Goal: Task Accomplishment & Management: Manage account settings

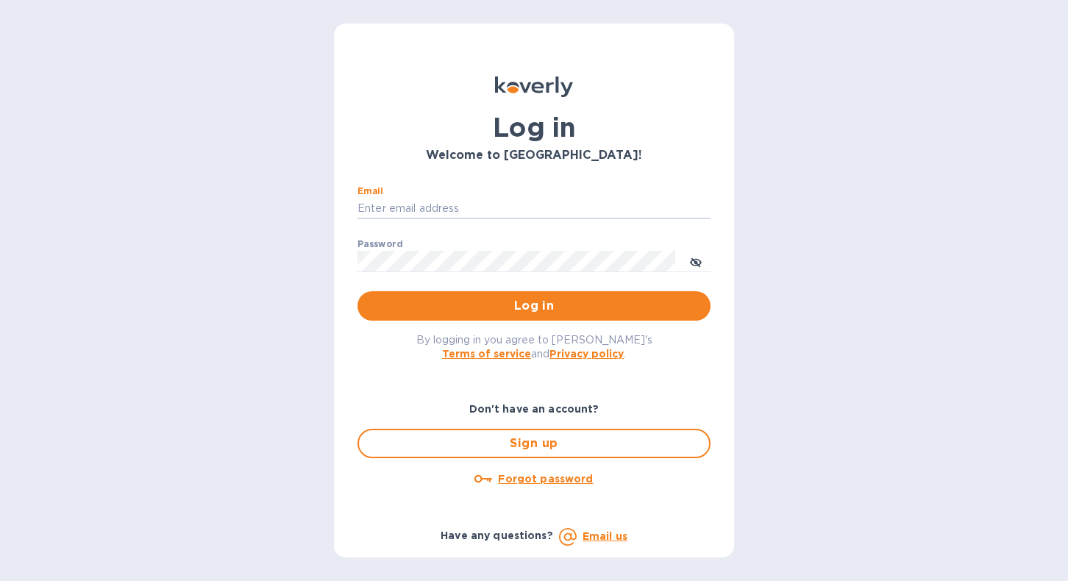
type input "[EMAIL_ADDRESS][DOMAIN_NAME]"
click at [534, 305] on button "Log in" at bounding box center [533, 305] width 353 height 29
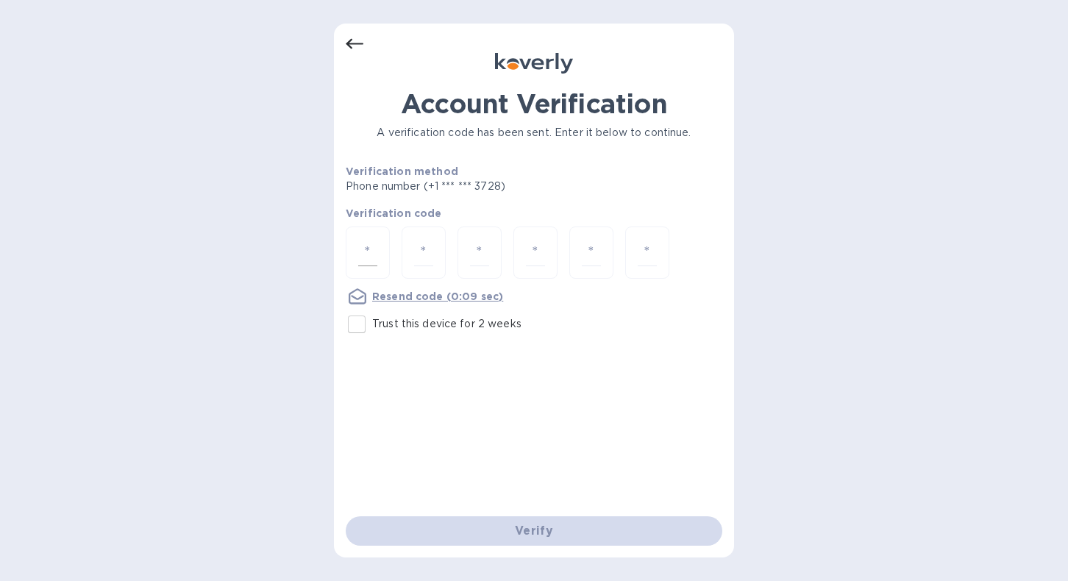
click at [371, 253] on input "number" at bounding box center [367, 252] width 19 height 27
type input "8"
type input "3"
type input "5"
type input "0"
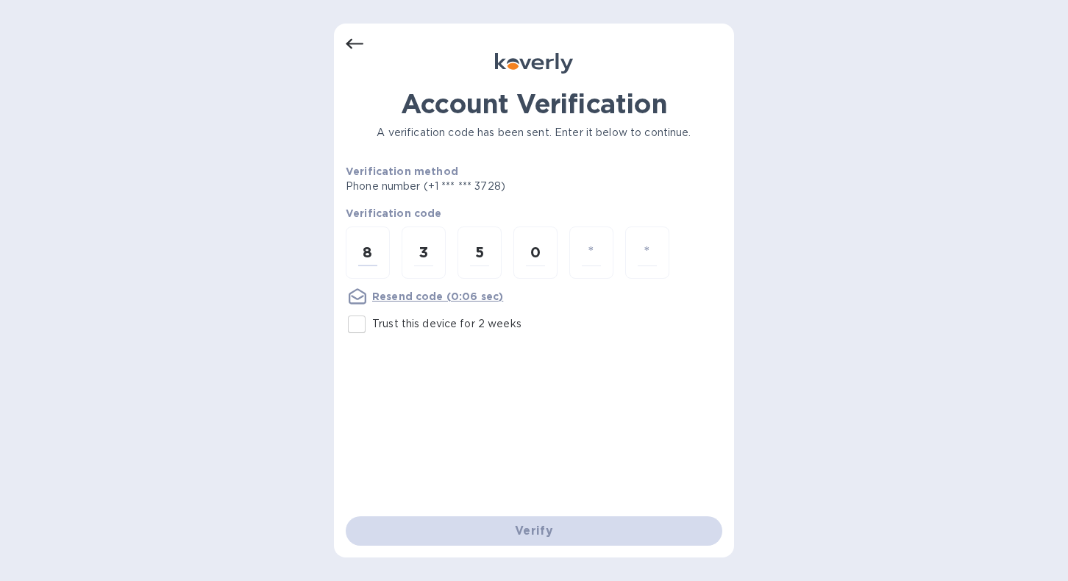
type input "4"
type input "6"
